Goal: Contribute content: Contribute content

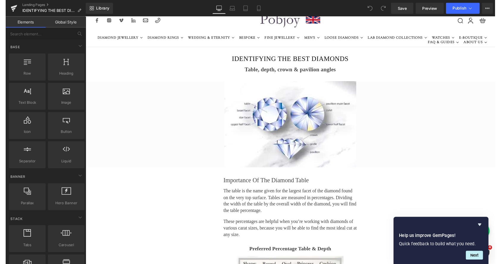
scroll to position [10, 0]
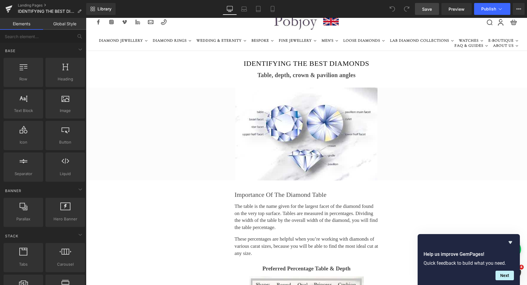
click at [428, 9] on span "Save" at bounding box center [427, 9] width 10 height 6
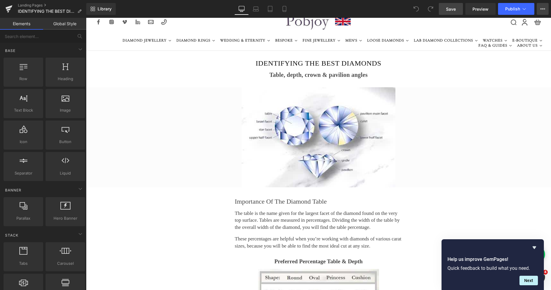
click at [527, 8] on icon at bounding box center [542, 9] width 5 height 5
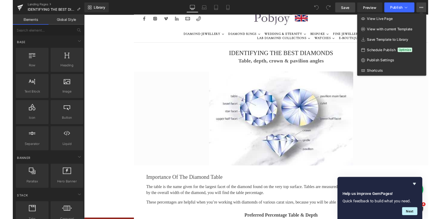
scroll to position [10, 0]
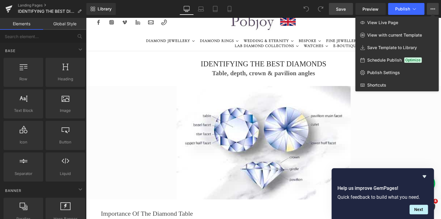
click at [232, 102] on div at bounding box center [263, 118] width 355 height 201
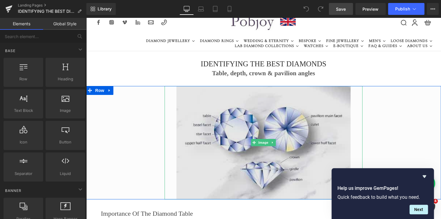
click at [232, 122] on img at bounding box center [263, 143] width 174 height 114
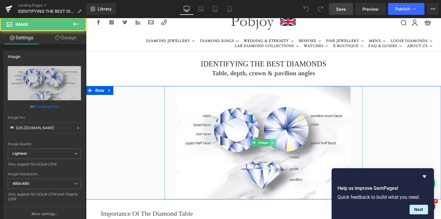
click at [271, 143] on icon at bounding box center [272, 143] width 3 height 4
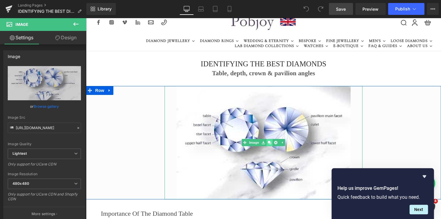
click at [268, 142] on icon at bounding box center [269, 142] width 3 height 3
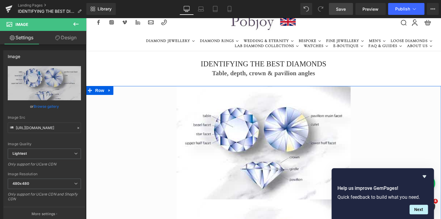
scroll to position [168, 0]
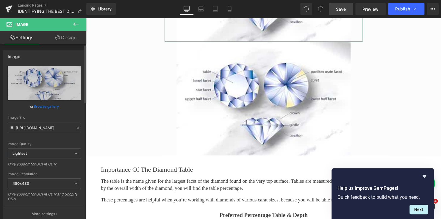
click at [25, 184] on b "480x480" at bounding box center [20, 183] width 17 height 4
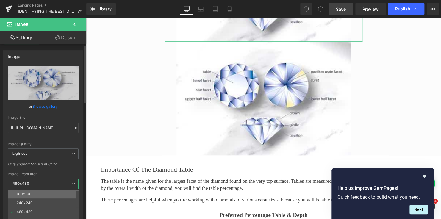
click at [29, 190] on li "100x100" at bounding box center [44, 193] width 73 height 9
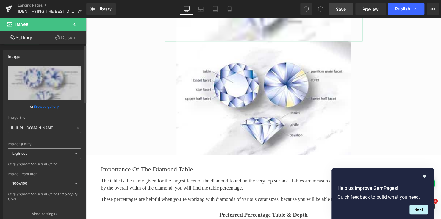
click at [40, 154] on span "Lightest" at bounding box center [44, 153] width 73 height 10
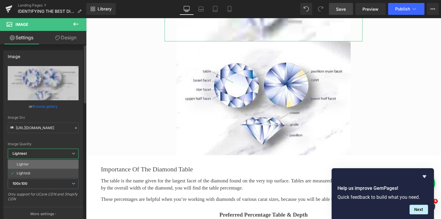
click at [36, 161] on li "Lighter" at bounding box center [43, 164] width 71 height 9
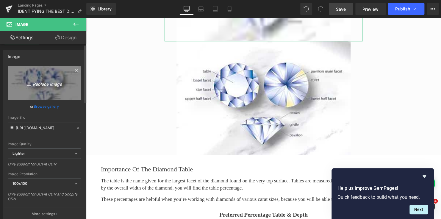
type input "[URL][DOMAIN_NAME]"
click at [66, 96] on link "Replace Image" at bounding box center [44, 83] width 73 height 34
type input "C:\fakepath\Diamondanatomyguide.png"
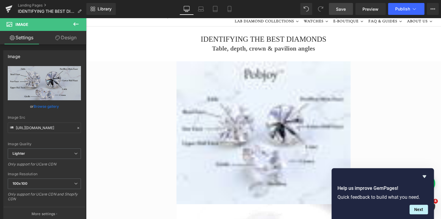
scroll to position [25, 0]
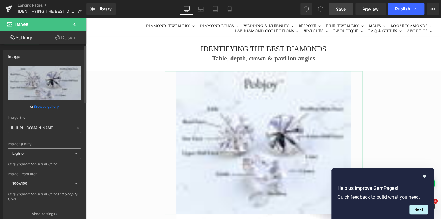
click at [30, 152] on span "Lighter" at bounding box center [44, 153] width 73 height 10
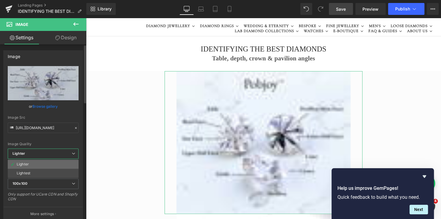
click at [30, 163] on li "Lighter" at bounding box center [43, 164] width 71 height 9
click at [29, 183] on span "100x100" at bounding box center [43, 183] width 71 height 10
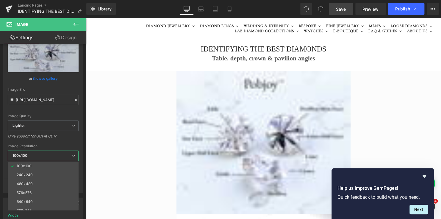
click at [86, 112] on b at bounding box center [85, 84] width 2 height 58
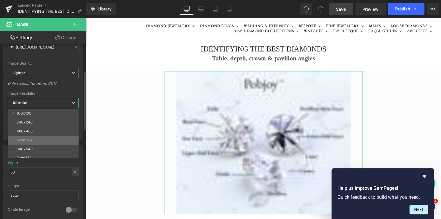
click at [41, 136] on li "576x576" at bounding box center [44, 140] width 73 height 9
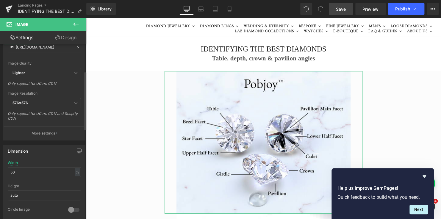
type input "[URL][DOMAIN_NAME]"
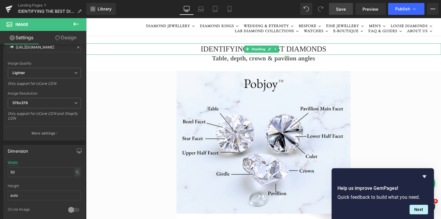
click at [224, 51] on h1 "IDENTIFYING THE BEST DIAMONDS" at bounding box center [263, 48] width 355 height 11
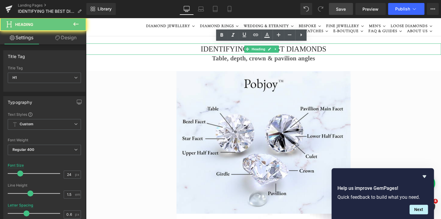
click at [224, 49] on h1 "IDENTIFYING THE BEST DIAMONDS" at bounding box center [263, 48] width 355 height 11
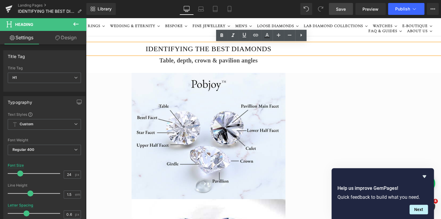
drag, startPoint x: 285, startPoint y: 19, endPoint x: 165, endPoint y: 59, distance: 127.0
click at [166, 62] on h2 "Table, depth, crown & pavilion angles" at bounding box center [208, 60] width 465 height 7
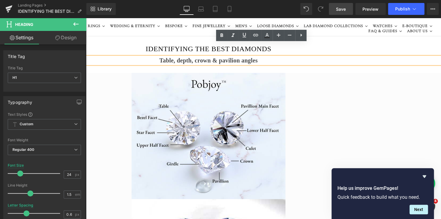
click at [165, 59] on h2 "Table, depth, crown & pavilion angles" at bounding box center [208, 60] width 465 height 7
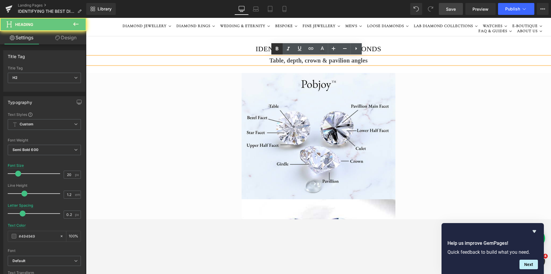
scroll to position [25, 0]
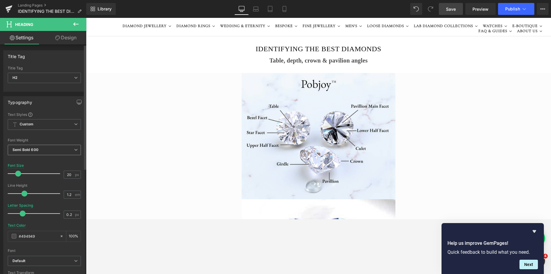
click at [35, 148] on b "Semi Bold 600" at bounding box center [25, 149] width 26 height 4
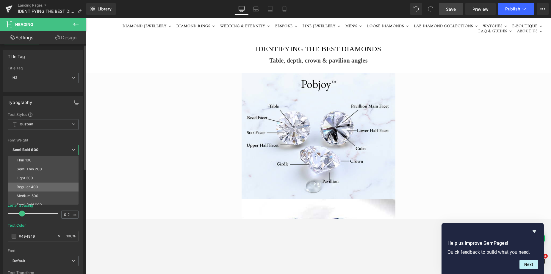
click at [29, 184] on li "Regular 400" at bounding box center [44, 186] width 73 height 9
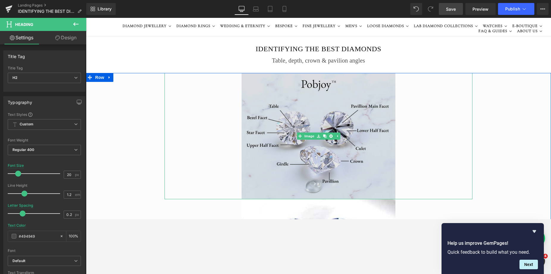
click at [252, 87] on img at bounding box center [318, 136] width 154 height 126
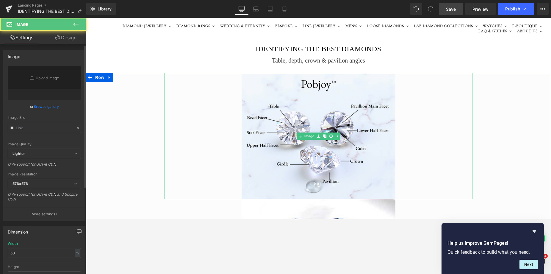
type input "[URL][DOMAIN_NAME]"
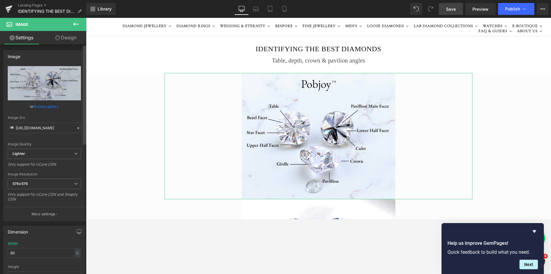
click at [85, 145] on div at bounding box center [85, 160] width 4 height 230
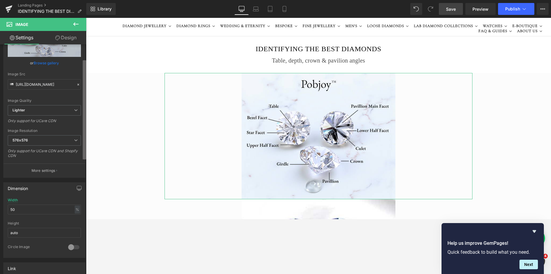
click at [84, 159] on b at bounding box center [85, 109] width 4 height 99
drag, startPoint x: 16, startPoint y: 207, endPoint x: 6, endPoint y: 209, distance: 10.3
click at [6, 209] on div "50% Width 50 % % px auto Height auto 0 Circle Image" at bounding box center [44, 226] width 81 height 59
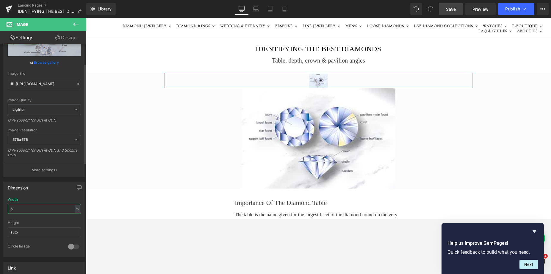
type input "62"
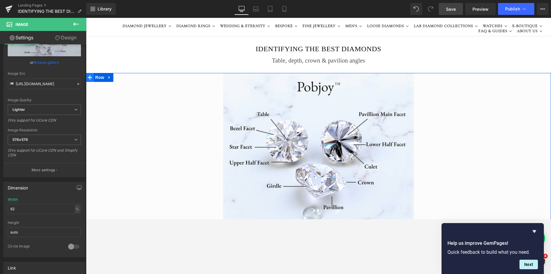
click at [88, 78] on icon at bounding box center [90, 77] width 4 height 4
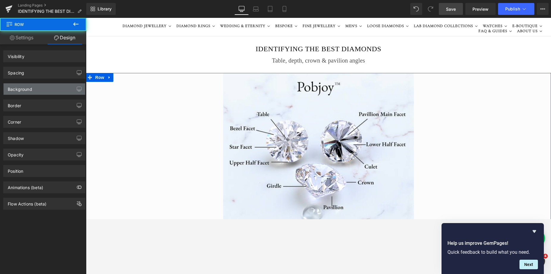
click at [30, 86] on div "Background" at bounding box center [20, 87] width 24 height 8
click at [29, 88] on div "Background" at bounding box center [20, 87] width 24 height 8
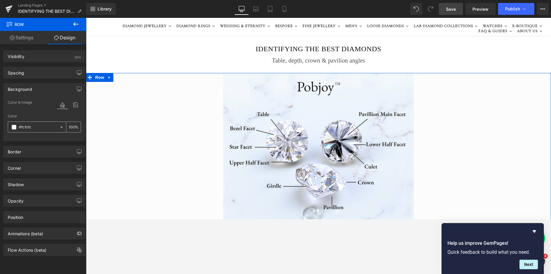
click at [15, 126] on span at bounding box center [14, 127] width 5 height 5
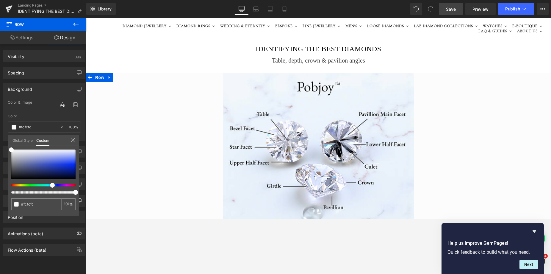
drag, startPoint x: 38, startPoint y: 185, endPoint x: 50, endPoint y: 185, distance: 12.2
click at [50, 185] on div at bounding box center [41, 185] width 64 height 2
type input "#f1f1f3"
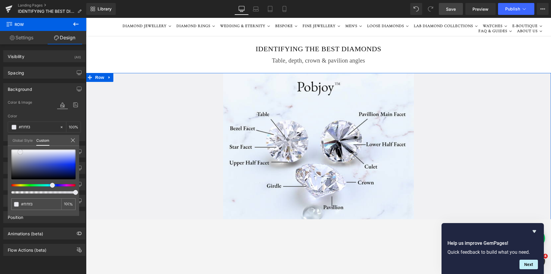
type input "#e7e7ed"
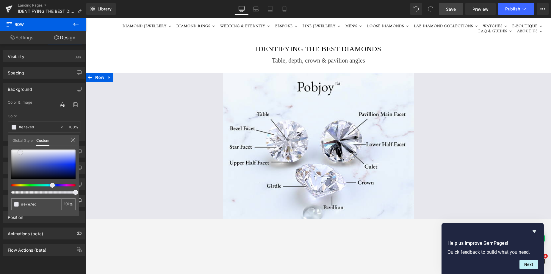
type input "#e4e4eb"
type input "#e5e5eb"
type input "#e7e7ed"
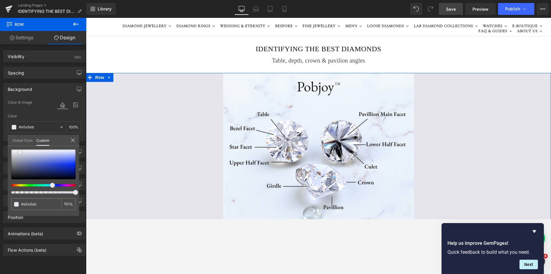
type input "#e7e7ed"
type input "#f0f0f3"
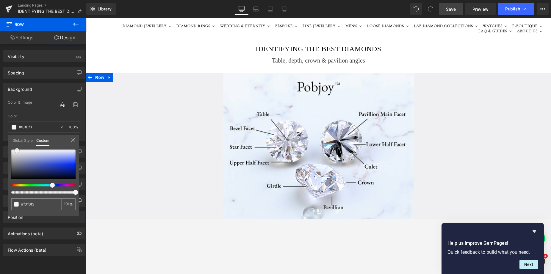
type input "#f6f6f8"
type input "#f6f6f7"
type input "#f3f3f5"
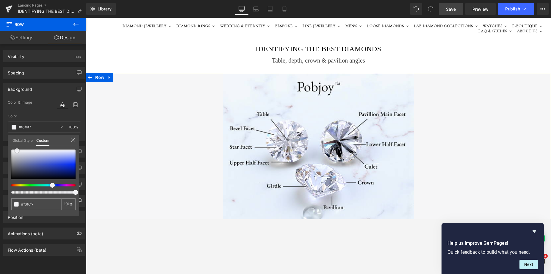
type input "#f3f3f5"
type input "#f6f6f7"
type input "#f0f0f3"
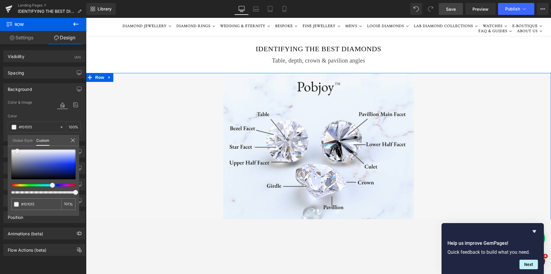
type input "#eeeef1"
type input "#ebebee"
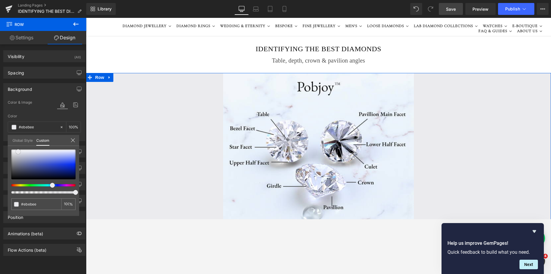
type input "#ebebef"
type input "#e8e8ec"
type input "#e2e2e8"
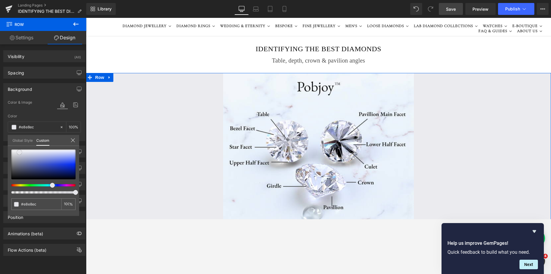
type input "#e2e2e8"
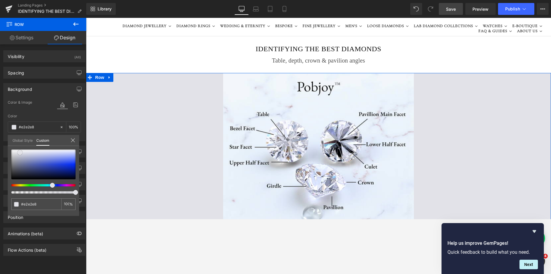
type input "#dfdfe6"
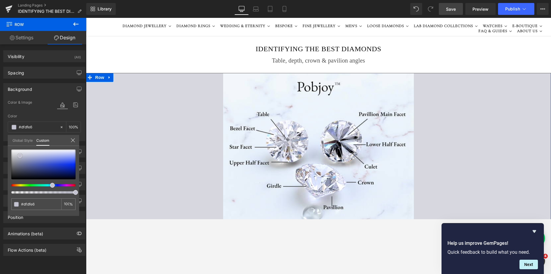
type input "#d7d7df"
type input "#c2c2d0"
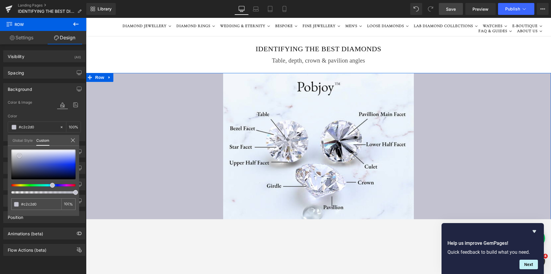
type input "#c3c3cf"
type input "#c9c9d3"
type input "#cacad2"
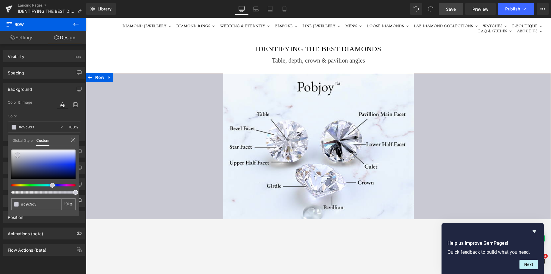
type input "#cacad2"
type input "#cdcdd4"
type input "#d0d0d7"
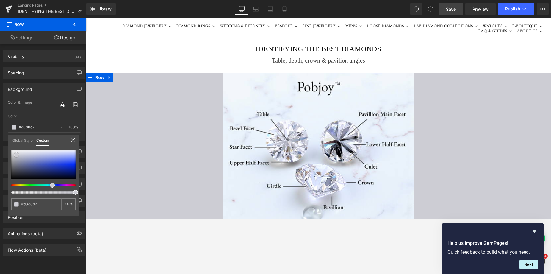
type input "#dddde2"
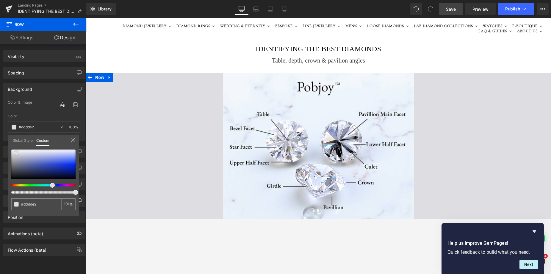
type input "#e0e0e5"
type input "#e0e0e4"
type input "#e3e3e7"
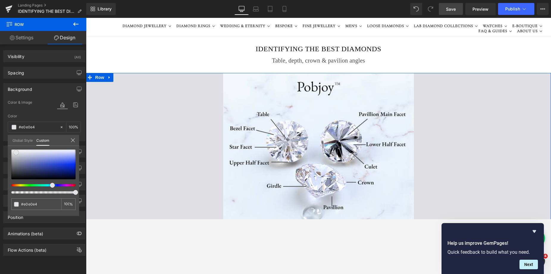
type input "#e3e3e7"
type input "#e6e6e9"
drag, startPoint x: 11, startPoint y: 150, endPoint x: 15, endPoint y: 153, distance: 4.9
click at [15, 153] on span at bounding box center [15, 151] width 5 height 5
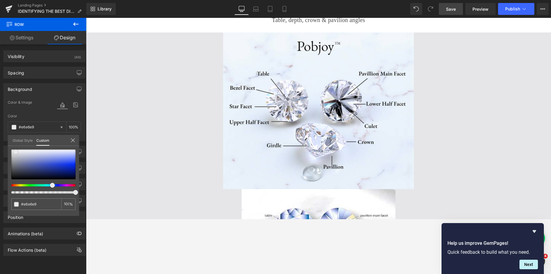
scroll to position [10, 0]
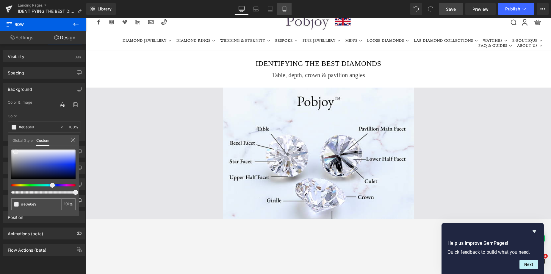
click at [286, 11] on icon at bounding box center [284, 9] width 6 height 6
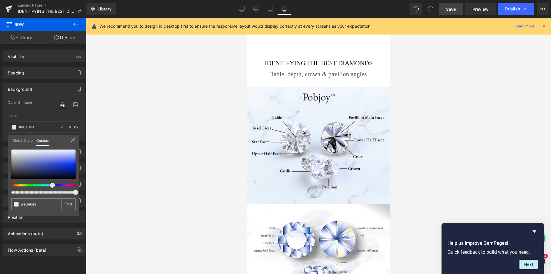
scroll to position [0, 0]
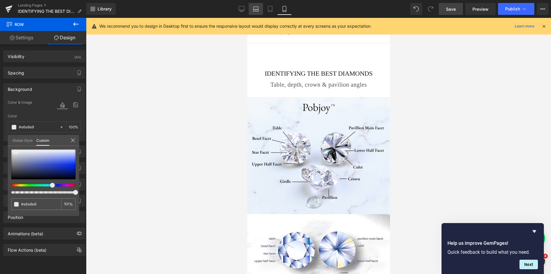
click at [258, 11] on icon at bounding box center [256, 9] width 6 height 6
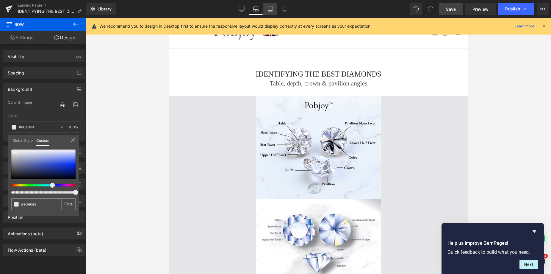
type input "100"
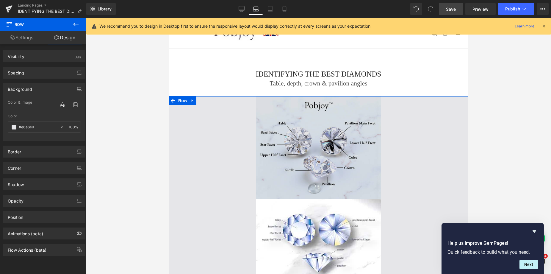
click at [210, 121] on div "Image Image Row" at bounding box center [318, 188] width 299 height 184
click at [262, 120] on img at bounding box center [318, 147] width 125 height 102
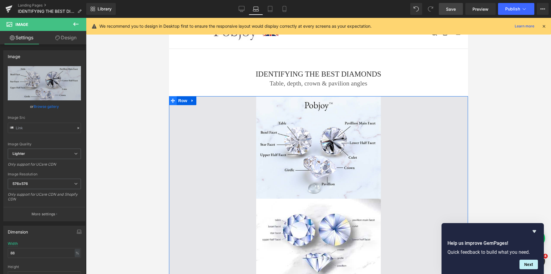
click at [171, 101] on icon at bounding box center [173, 100] width 4 height 4
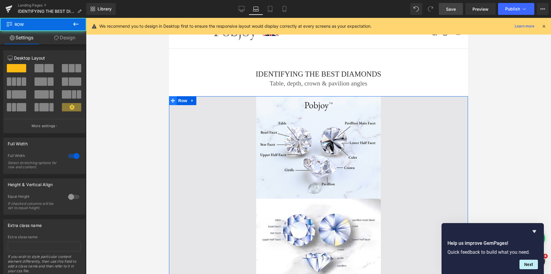
click at [73, 41] on link "Design" at bounding box center [64, 37] width 43 height 13
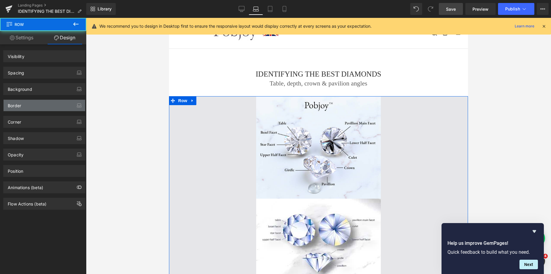
drag, startPoint x: 33, startPoint y: 73, endPoint x: 51, endPoint y: 101, distance: 33.6
click at [33, 73] on div "Spacing" at bounding box center [44, 72] width 81 height 11
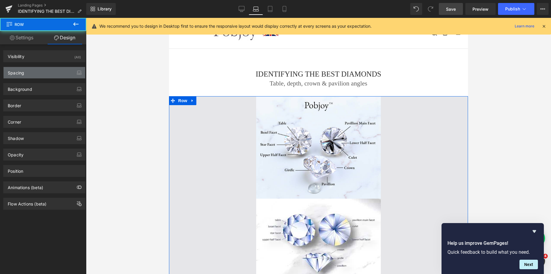
type input "30"
type input "0"
type input "264"
type input "0"
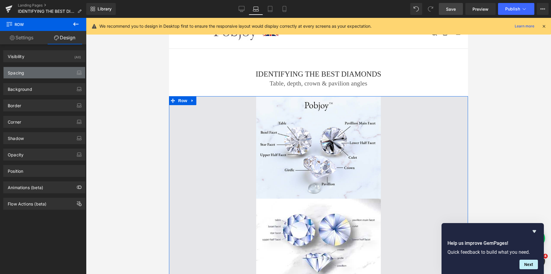
click at [26, 73] on div "Spacing" at bounding box center [44, 72] width 81 height 11
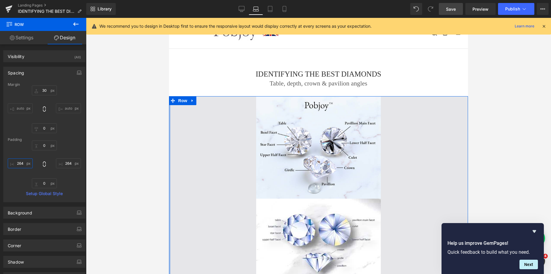
click at [22, 161] on input "264" at bounding box center [20, 163] width 25 height 10
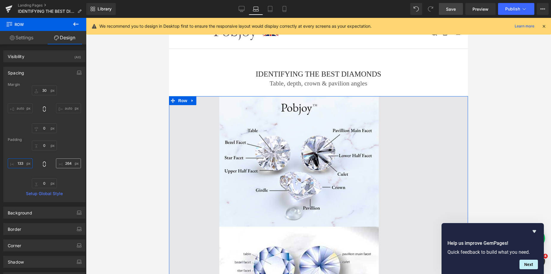
type input "133"
click at [75, 163] on input "264" at bounding box center [68, 163] width 25 height 10
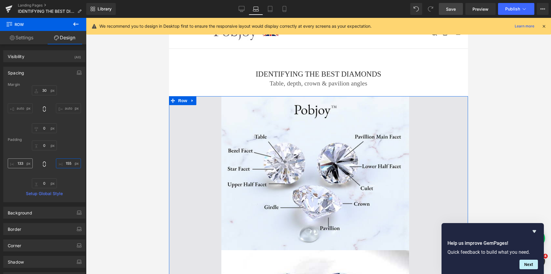
type input "155"
click at [22, 162] on input "133" at bounding box center [20, 163] width 25 height 10
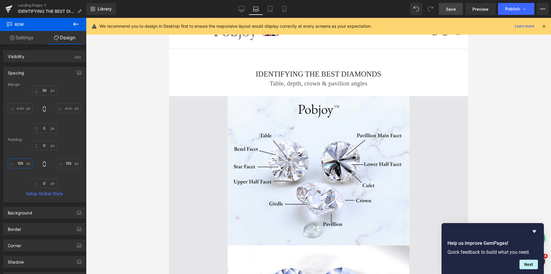
type input "155"
click at [450, 12] on span "Save" at bounding box center [451, 9] width 10 height 6
click at [265, 12] on link "Tablet" at bounding box center [263, 9] width 14 height 12
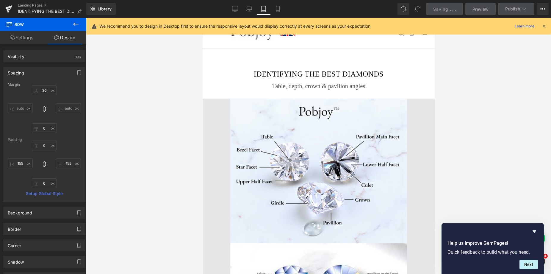
type input "30"
type input "0"
type input "90"
type input "0"
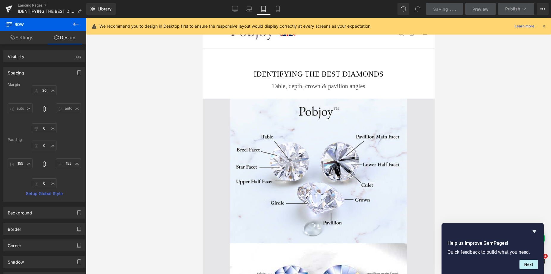
type input "90"
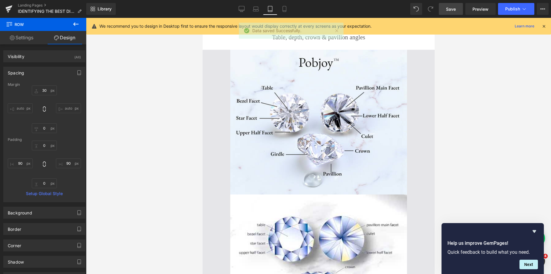
scroll to position [36, 0]
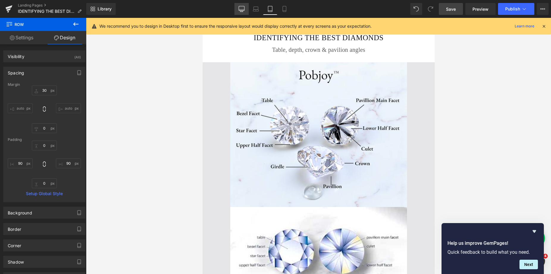
click at [246, 7] on link "Desktop" at bounding box center [241, 9] width 14 height 12
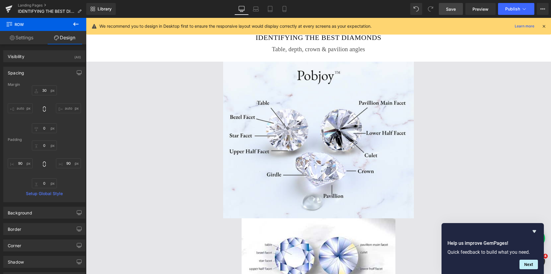
type input "30"
type input "0"
type input "264"
type input "0"
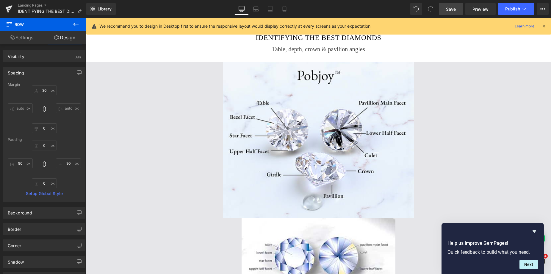
type input "264"
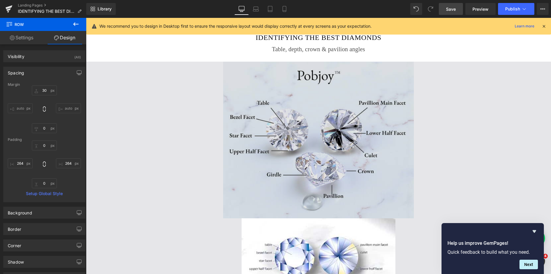
scroll to position [36, 0]
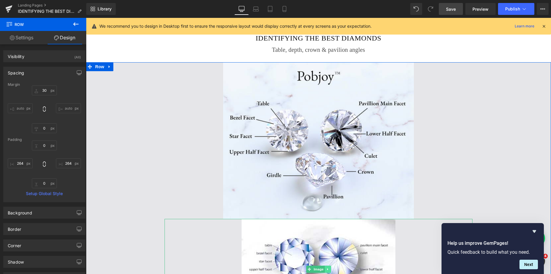
click at [326, 269] on icon at bounding box center [327, 269] width 3 height 4
click at [329, 269] on icon at bounding box center [330, 268] width 3 height 3
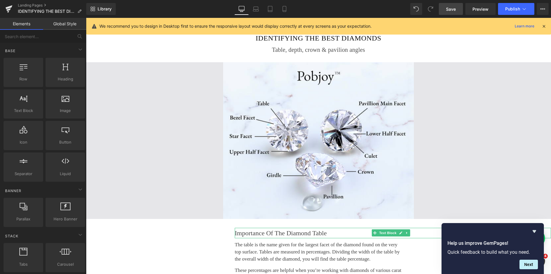
click at [244, 232] on p "Importance Of The Diamond Table" at bounding box center [393, 232] width 316 height 10
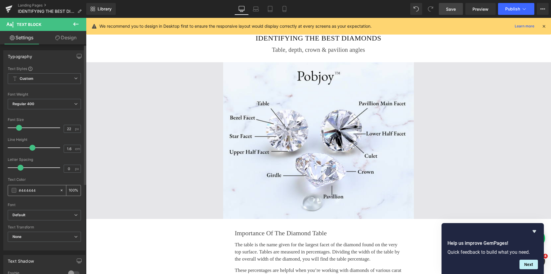
click at [16, 188] on span at bounding box center [14, 190] width 5 height 5
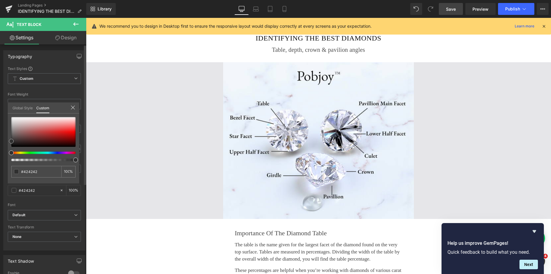
type input "#424242"
drag, startPoint x: 12, startPoint y: 140, endPoint x: 10, endPoint y: 143, distance: 3.2
click at [10, 143] on span at bounding box center [11, 141] width 5 height 5
type input "#303030"
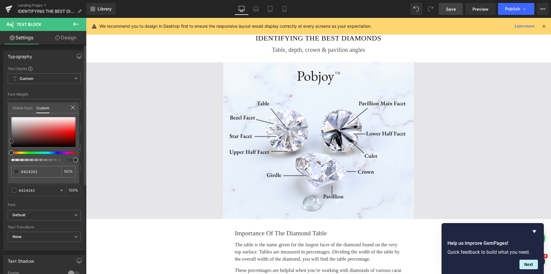
type input "#303030"
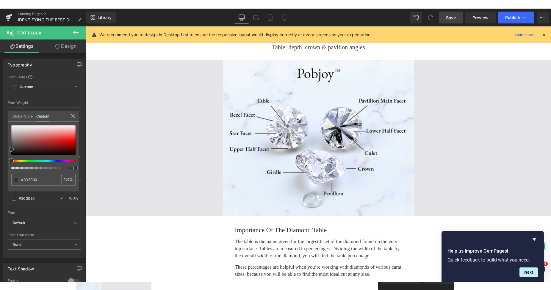
scroll to position [0, 0]
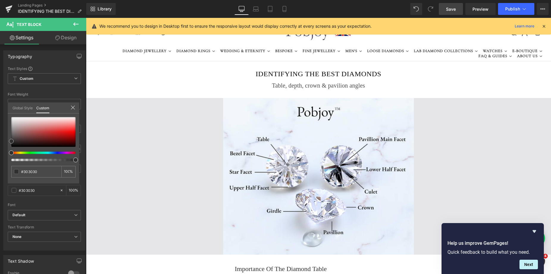
drag, startPoint x: 548, startPoint y: 49, endPoint x: 625, endPoint y: 48, distance: 77.6
click at [451, 9] on span "Save" at bounding box center [451, 9] width 10 height 6
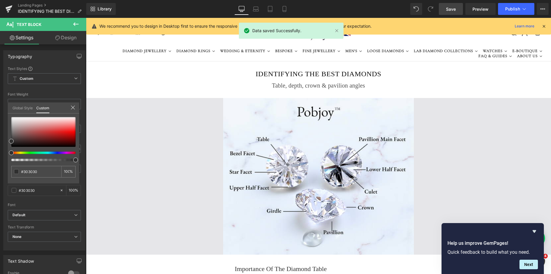
click at [449, 10] on span "Save" at bounding box center [451, 9] width 10 height 6
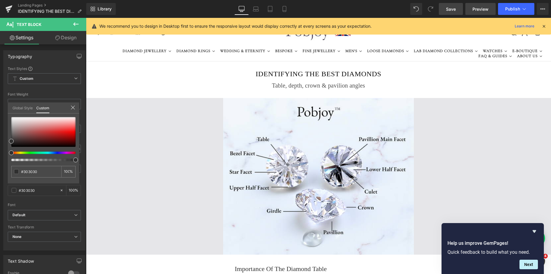
click at [479, 6] on span "Preview" at bounding box center [480, 9] width 16 height 6
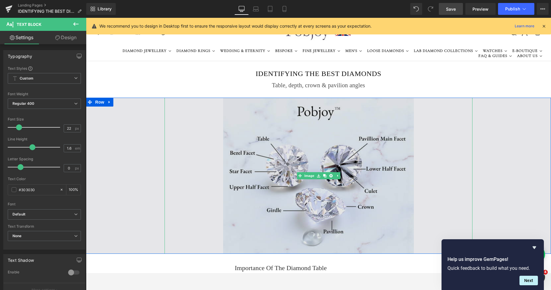
click at [245, 126] on img at bounding box center [318, 176] width 191 height 156
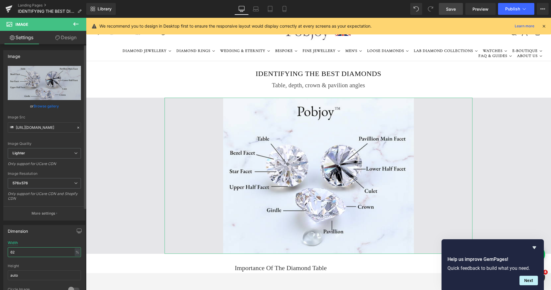
drag, startPoint x: 21, startPoint y: 251, endPoint x: 0, endPoint y: 253, distance: 20.3
click at [0, 253] on div "Dimension 62% Width 62 % % px auto Height auto 0 Circle Image" at bounding box center [44, 261] width 89 height 80
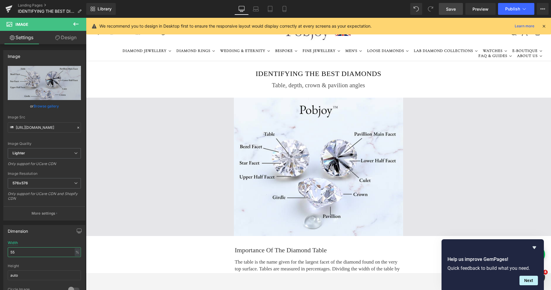
type input "55"
click at [450, 10] on span "Save" at bounding box center [451, 9] width 10 height 6
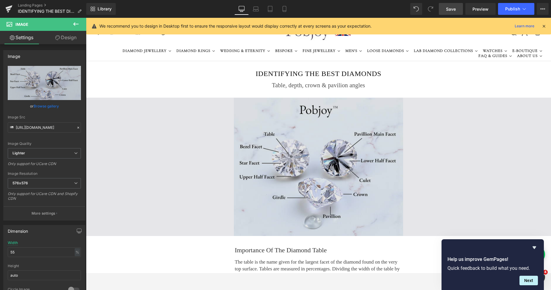
click at [268, 129] on img at bounding box center [318, 167] width 169 height 139
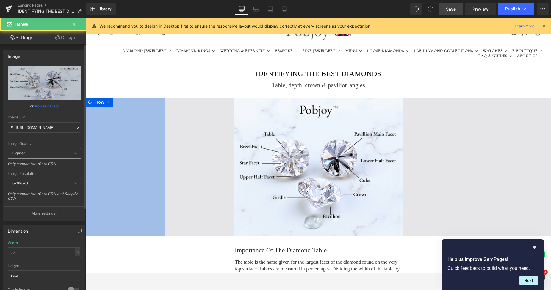
click at [55, 157] on span "Lighter" at bounding box center [44, 153] width 73 height 10
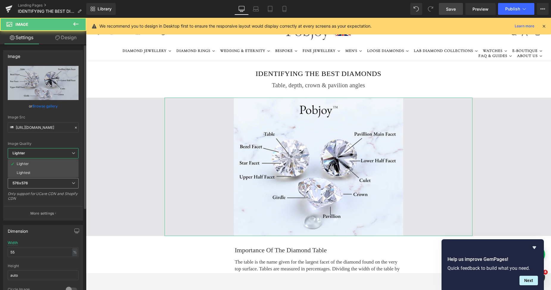
click at [40, 183] on span "576x576" at bounding box center [43, 183] width 71 height 10
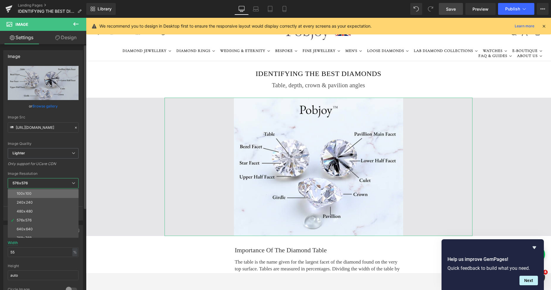
click at [36, 195] on li "100x100" at bounding box center [44, 193] width 73 height 9
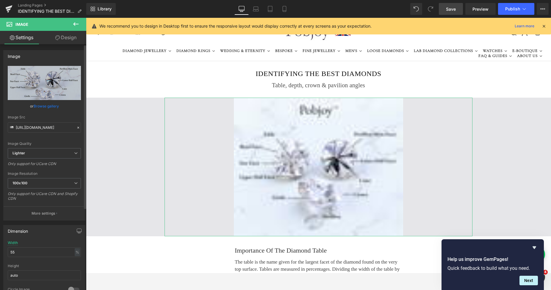
type input "[URL][DOMAIN_NAME]"
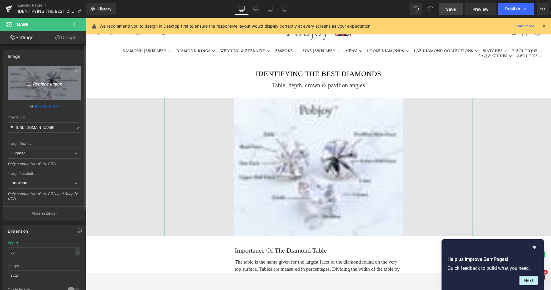
click at [57, 90] on link "Replace Image" at bounding box center [44, 83] width 73 height 34
type input "C:\fakepath\Diamondanatomyguide.png"
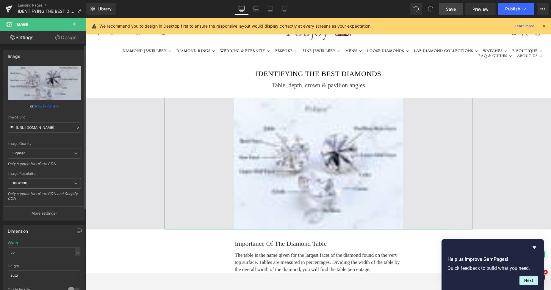
click at [38, 183] on span "100x100" at bounding box center [44, 183] width 73 height 10
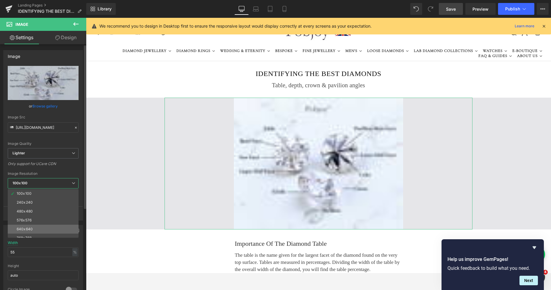
click at [32, 225] on li "640x640" at bounding box center [44, 229] width 73 height 9
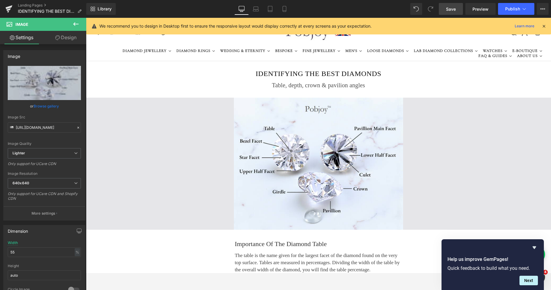
type input "[URL][DOMAIN_NAME]"
click at [452, 7] on span "Save" at bounding box center [451, 9] width 10 height 6
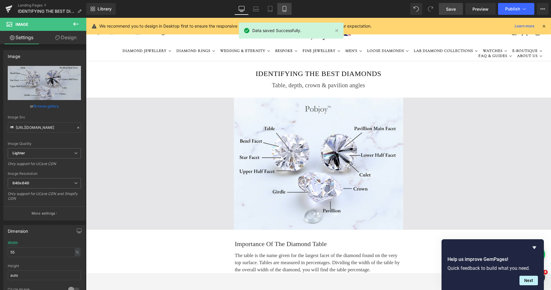
click at [285, 11] on icon at bounding box center [283, 11] width 3 height 0
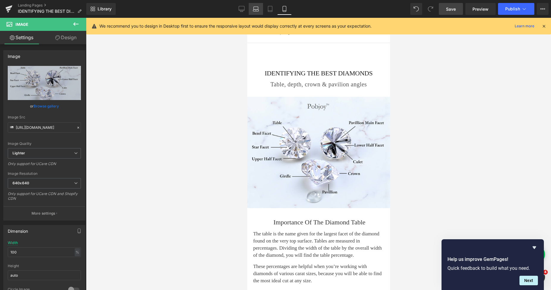
drag, startPoint x: 268, startPoint y: 9, endPoint x: 259, endPoint y: 9, distance: 8.6
click at [268, 9] on icon at bounding box center [270, 9] width 6 height 6
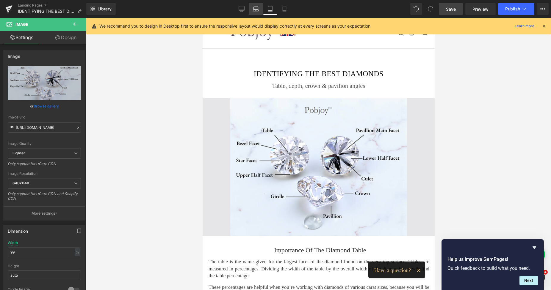
scroll to position [1, 0]
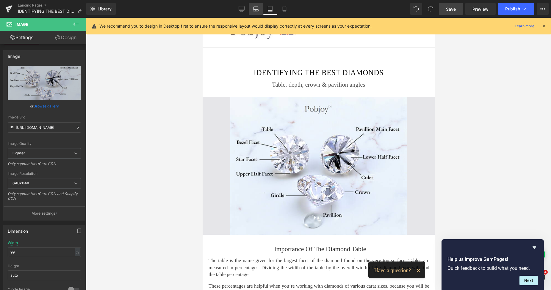
click at [256, 9] on icon at bounding box center [256, 9] width 6 height 6
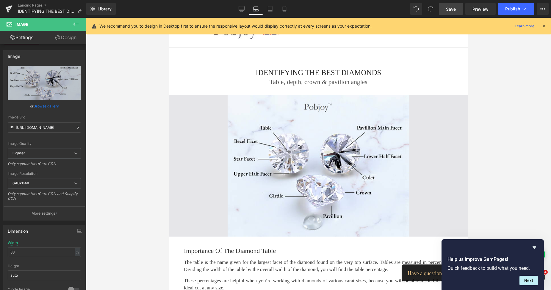
scroll to position [0, 0]
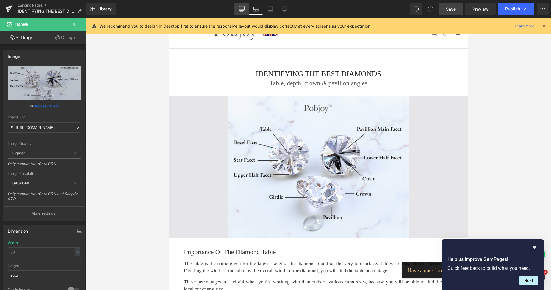
click at [241, 8] on icon at bounding box center [241, 9] width 6 height 6
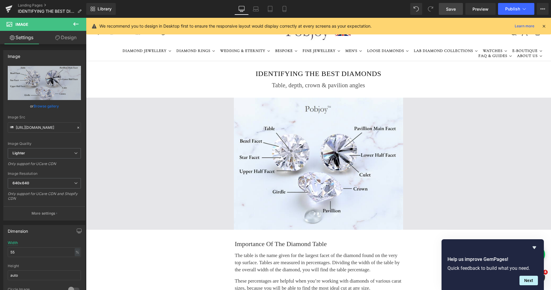
scroll to position [2, 0]
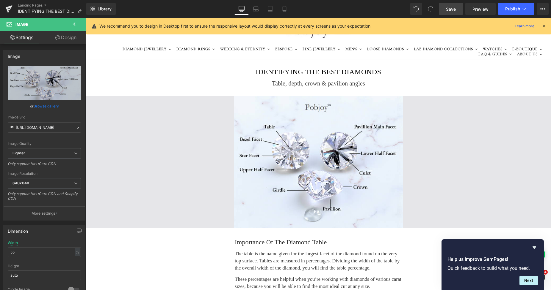
click at [451, 8] on span "Save" at bounding box center [451, 9] width 10 height 6
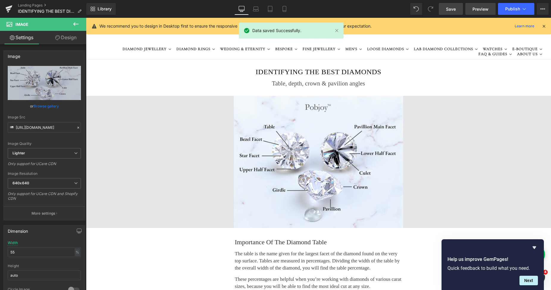
click at [476, 7] on span "Preview" at bounding box center [480, 9] width 16 height 6
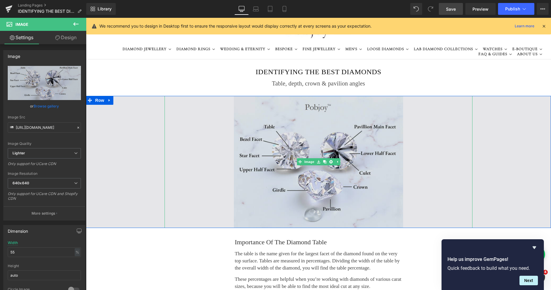
click at [248, 120] on img at bounding box center [318, 162] width 169 height 132
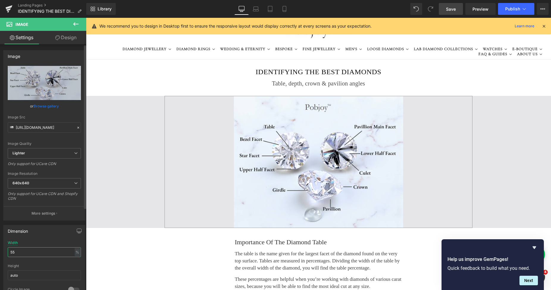
click at [19, 251] on input "55" at bounding box center [44, 253] width 73 height 10
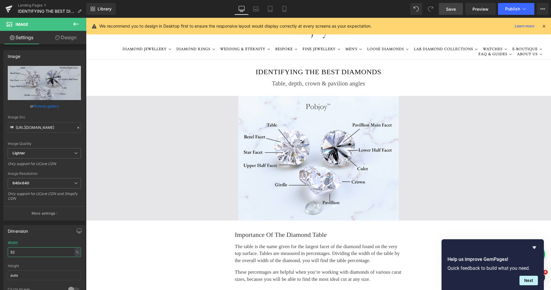
type input "52"
click at [448, 9] on span "Save" at bounding box center [451, 9] width 10 height 6
click at [276, 9] on div "Desktop Laptop Tablet Mobile" at bounding box center [256, 9] width 57 height 12
click at [451, 10] on span "Save" at bounding box center [451, 9] width 10 height 6
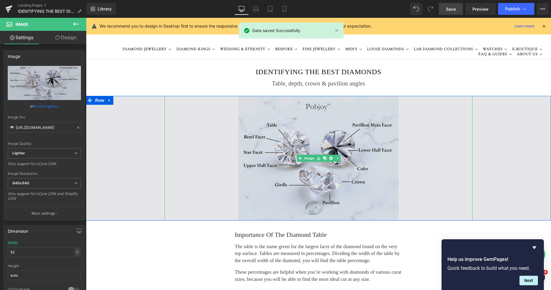
click at [290, 119] on img at bounding box center [318, 158] width 160 height 125
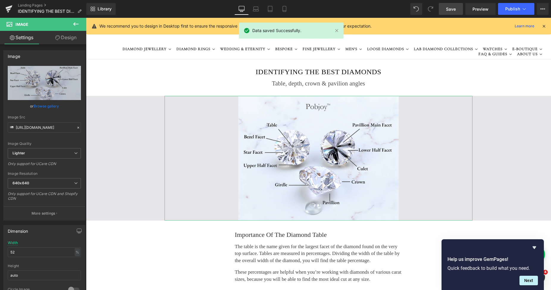
click at [70, 39] on link "Design" at bounding box center [65, 37] width 43 height 13
click at [0, 0] on div "Animations (beta)" at bounding box center [0, 0] width 0 height 0
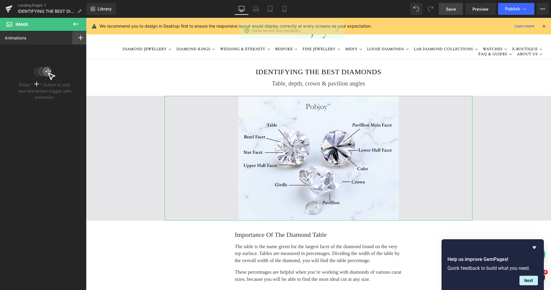
click at [78, 38] on rect at bounding box center [80, 37] width 5 height 1
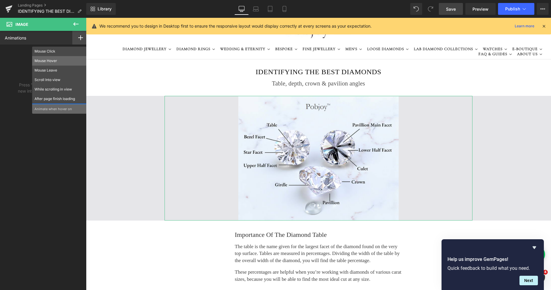
click at [58, 58] on div "Mouse Hover" at bounding box center [59, 61] width 54 height 10
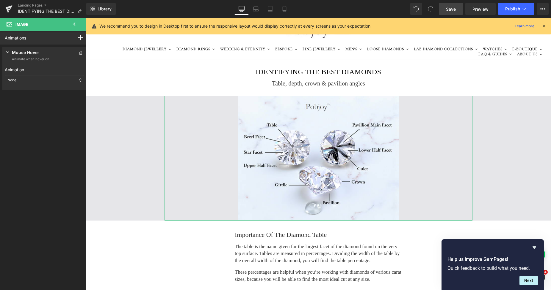
click at [39, 81] on div "None" at bounding box center [44, 80] width 79 height 10
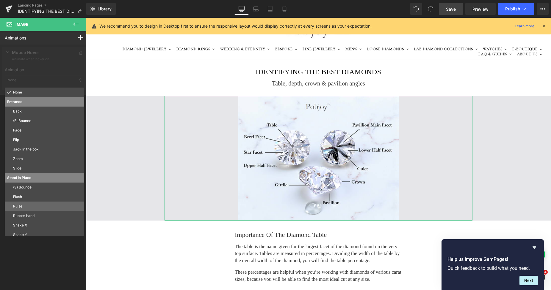
click at [29, 204] on p "Pulse" at bounding box center [47, 206] width 69 height 5
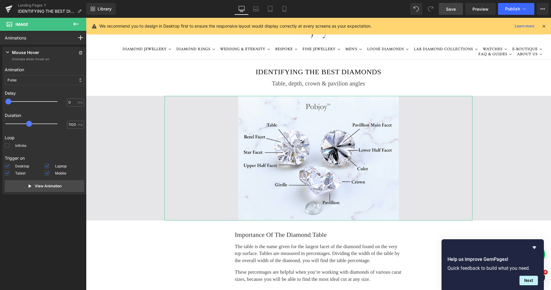
type input "1150"
drag, startPoint x: 20, startPoint y: 125, endPoint x: 38, endPoint y: 128, distance: 18.9
click at [38, 128] on div at bounding box center [36, 124] width 52 height 12
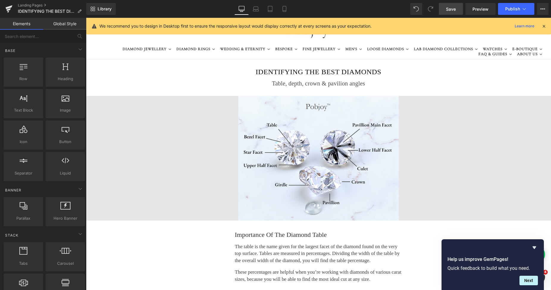
click at [452, 8] on span "Save" at bounding box center [451, 9] width 10 height 6
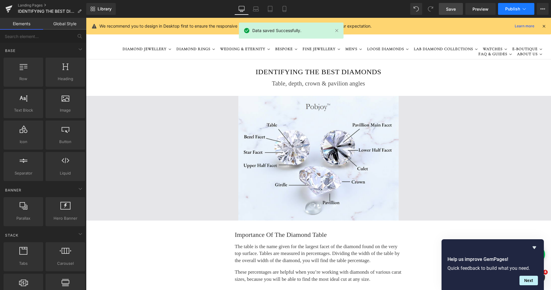
click at [512, 9] on span "Publish" at bounding box center [512, 9] width 15 height 5
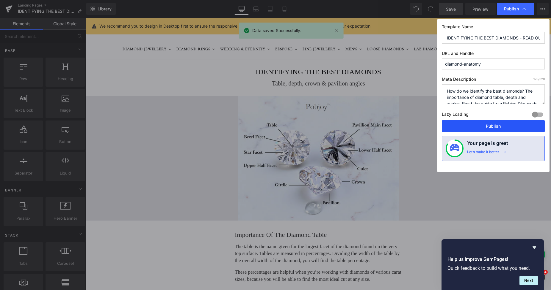
click at [486, 124] on button "Publish" at bounding box center [492, 126] width 103 height 12
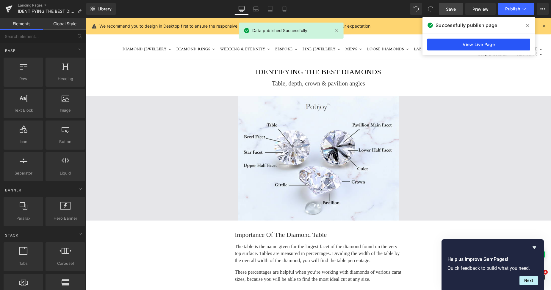
click at [463, 45] on link "View Live Page" at bounding box center [478, 45] width 103 height 12
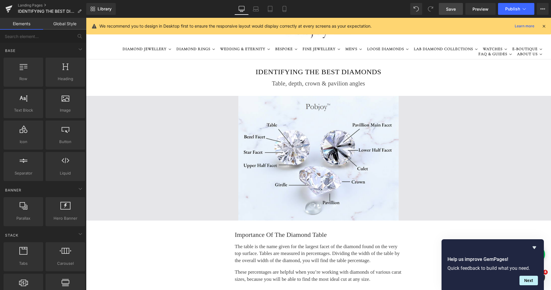
click at [86, 18] on div "264px" at bounding box center [86, 18] width 0 height 0
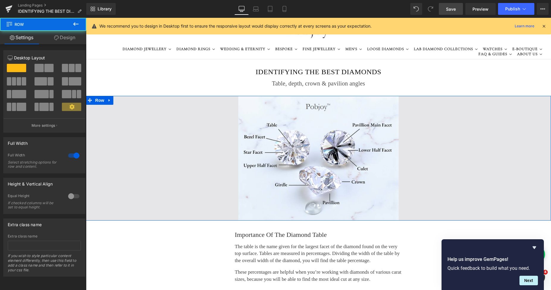
click at [68, 39] on link "Design" at bounding box center [64, 37] width 43 height 13
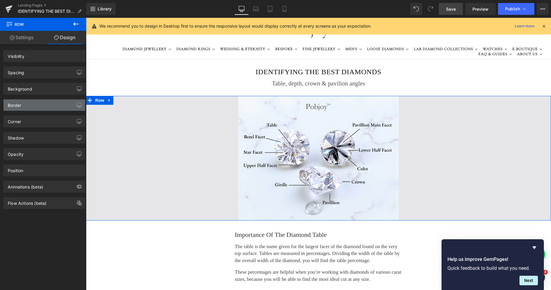
click at [21, 89] on div "Background" at bounding box center [20, 87] width 24 height 8
click at [30, 89] on div "Background" at bounding box center [20, 87] width 24 height 8
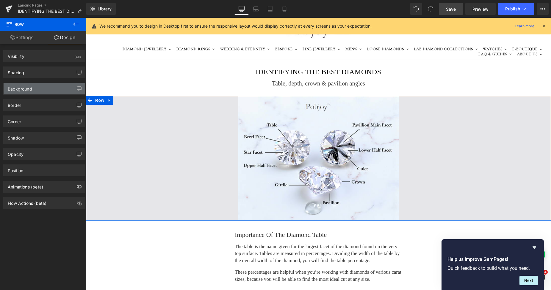
click at [39, 91] on div "Background" at bounding box center [44, 88] width 81 height 11
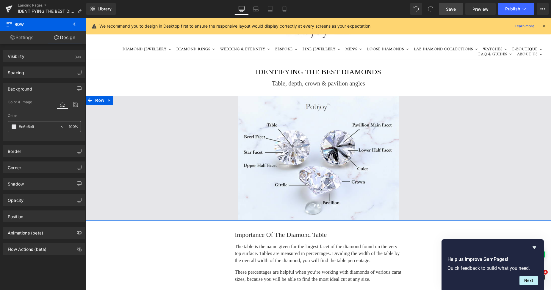
click at [69, 127] on input "100" at bounding box center [72, 126] width 6 height 7
type input "66"
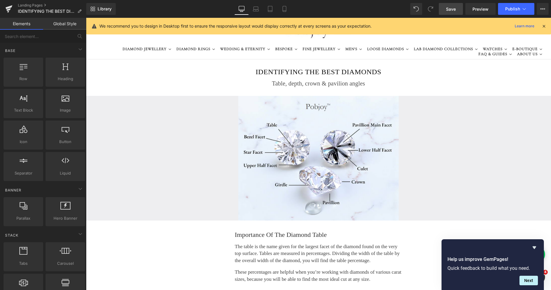
drag, startPoint x: 450, startPoint y: 8, endPoint x: 411, endPoint y: 170, distance: 167.1
click at [450, 8] on span "Save" at bounding box center [451, 9] width 10 height 6
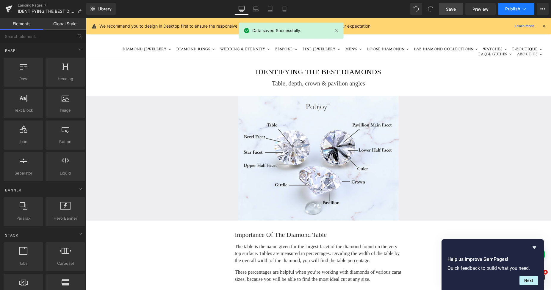
click at [505, 7] on span "Publish" at bounding box center [512, 9] width 15 height 5
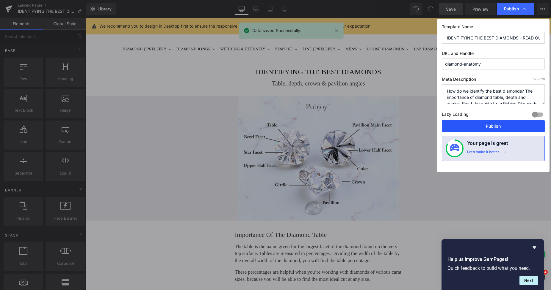
click at [486, 129] on button "Publish" at bounding box center [492, 126] width 103 height 12
